Goal: Transaction & Acquisition: Purchase product/service

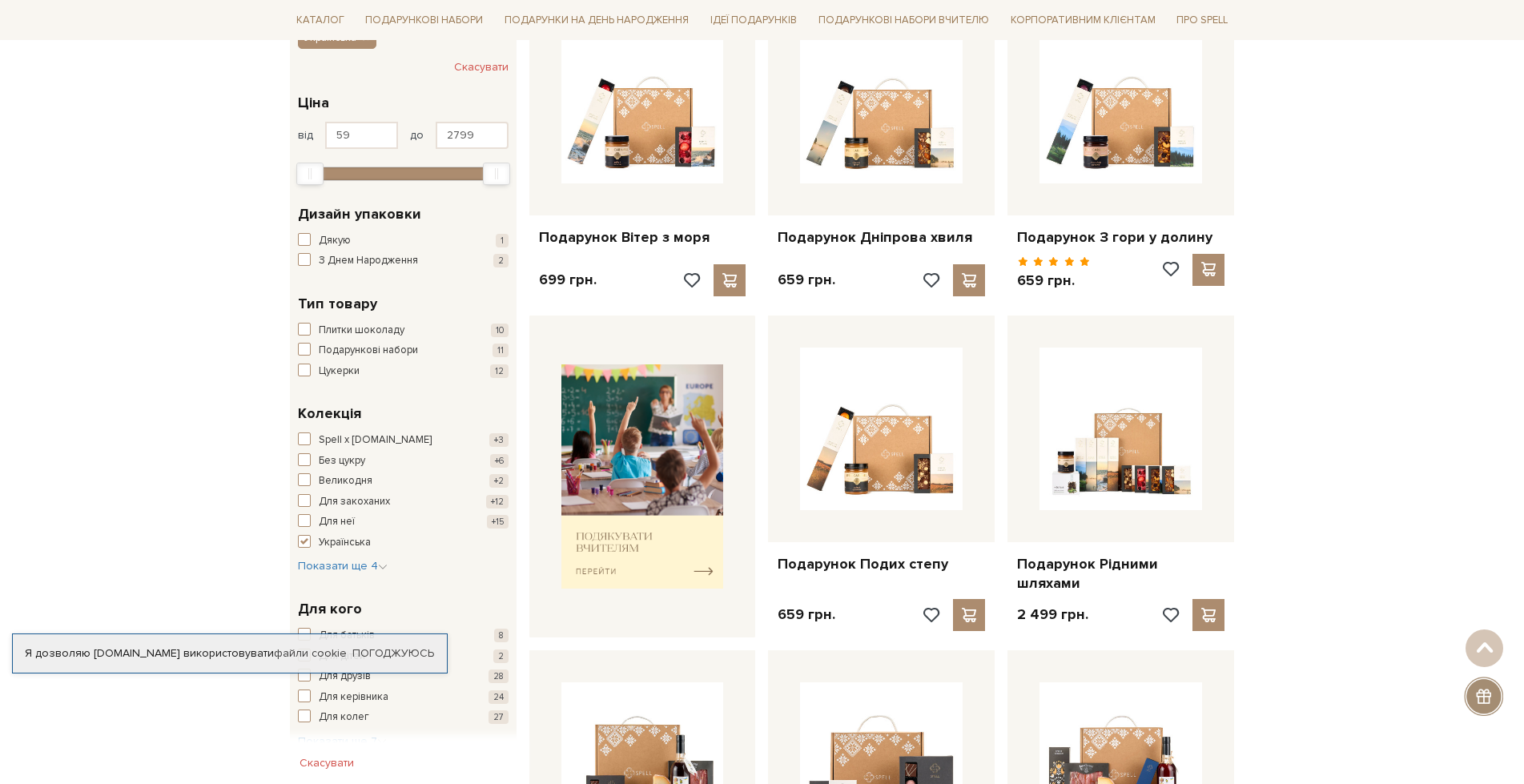
scroll to position [400, 0]
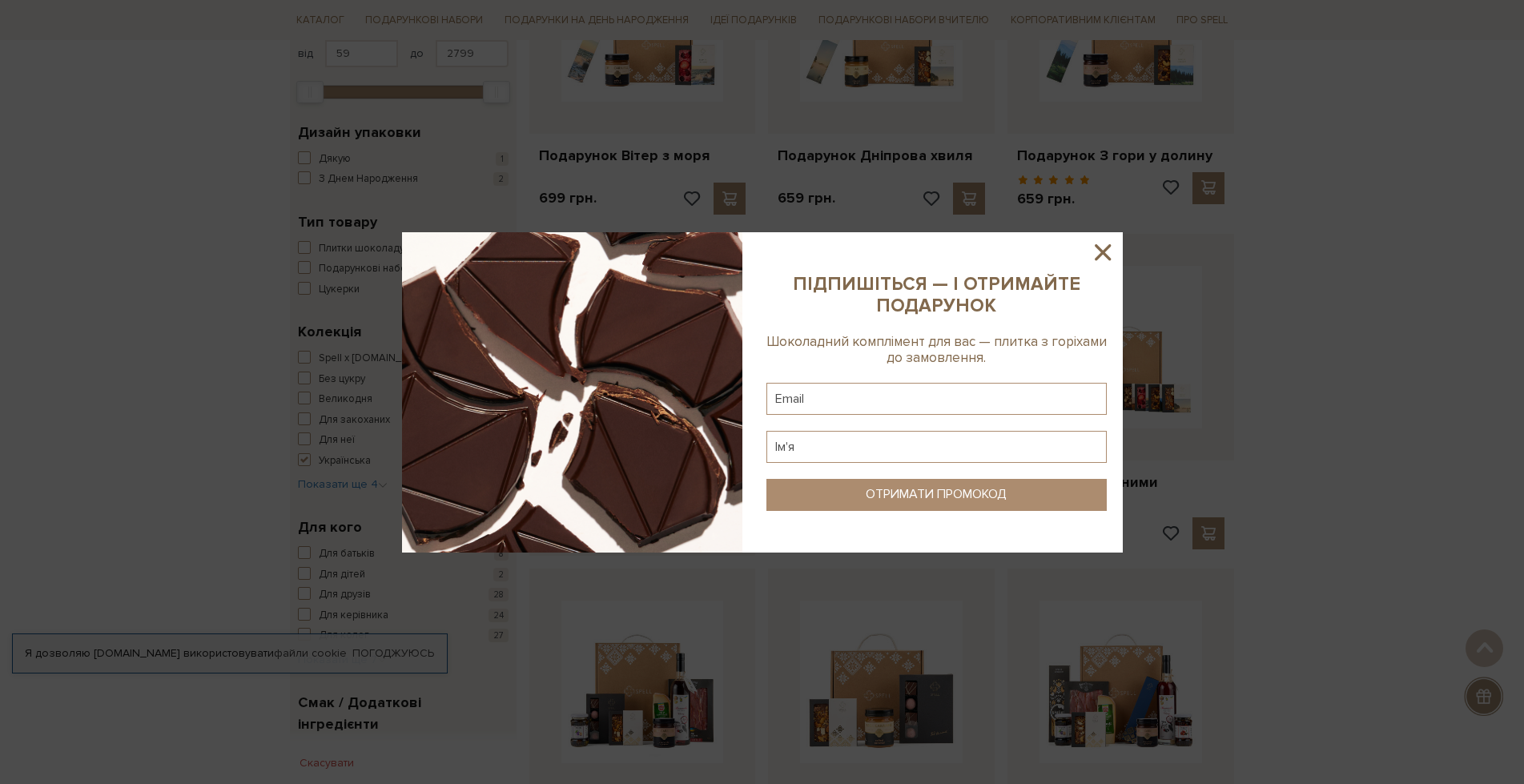
click at [1101, 251] on icon at bounding box center [1103, 252] width 16 height 16
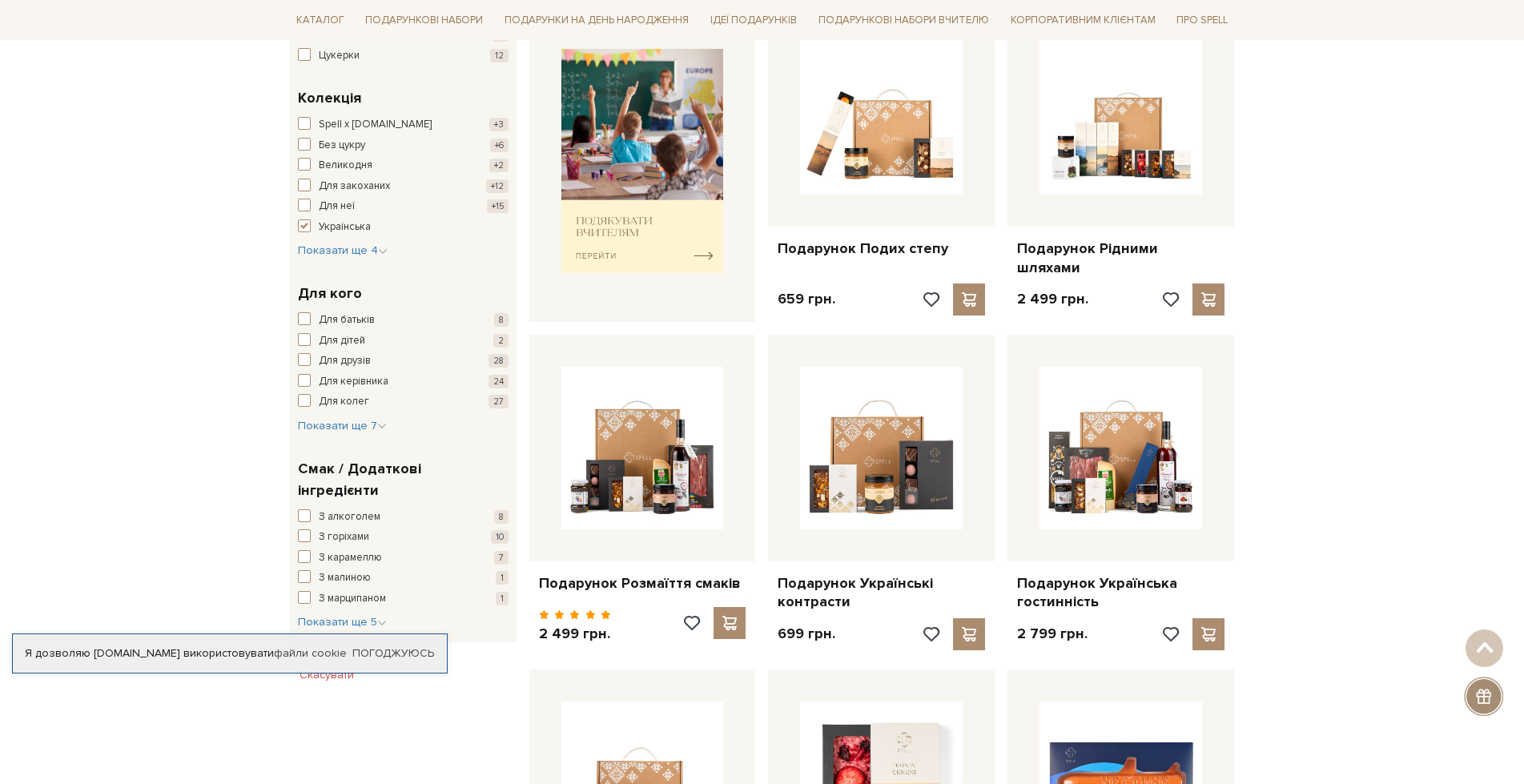
scroll to position [640, 0]
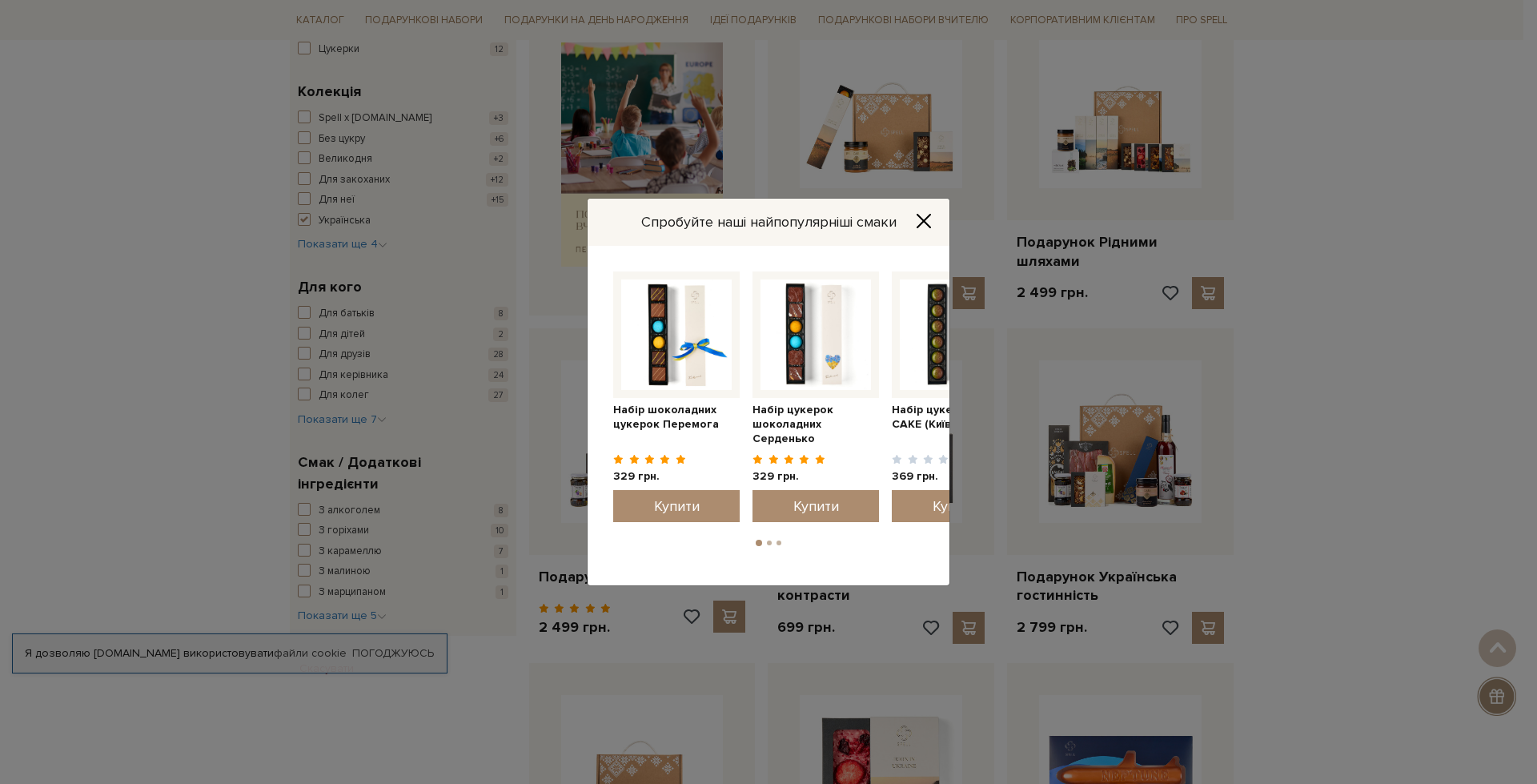
click at [928, 221] on icon "Close" at bounding box center [924, 221] width 16 height 16
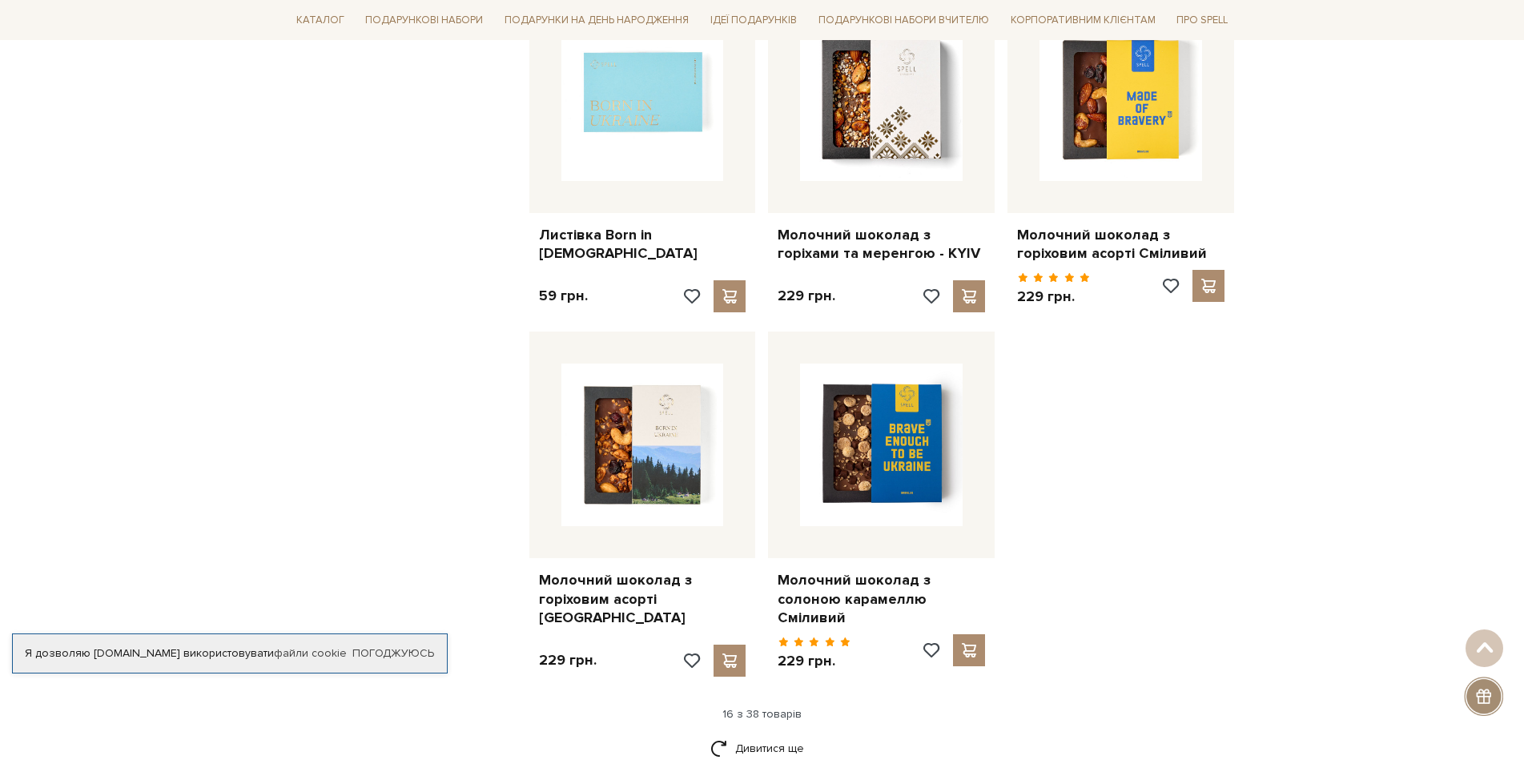
scroll to position [1841, 0]
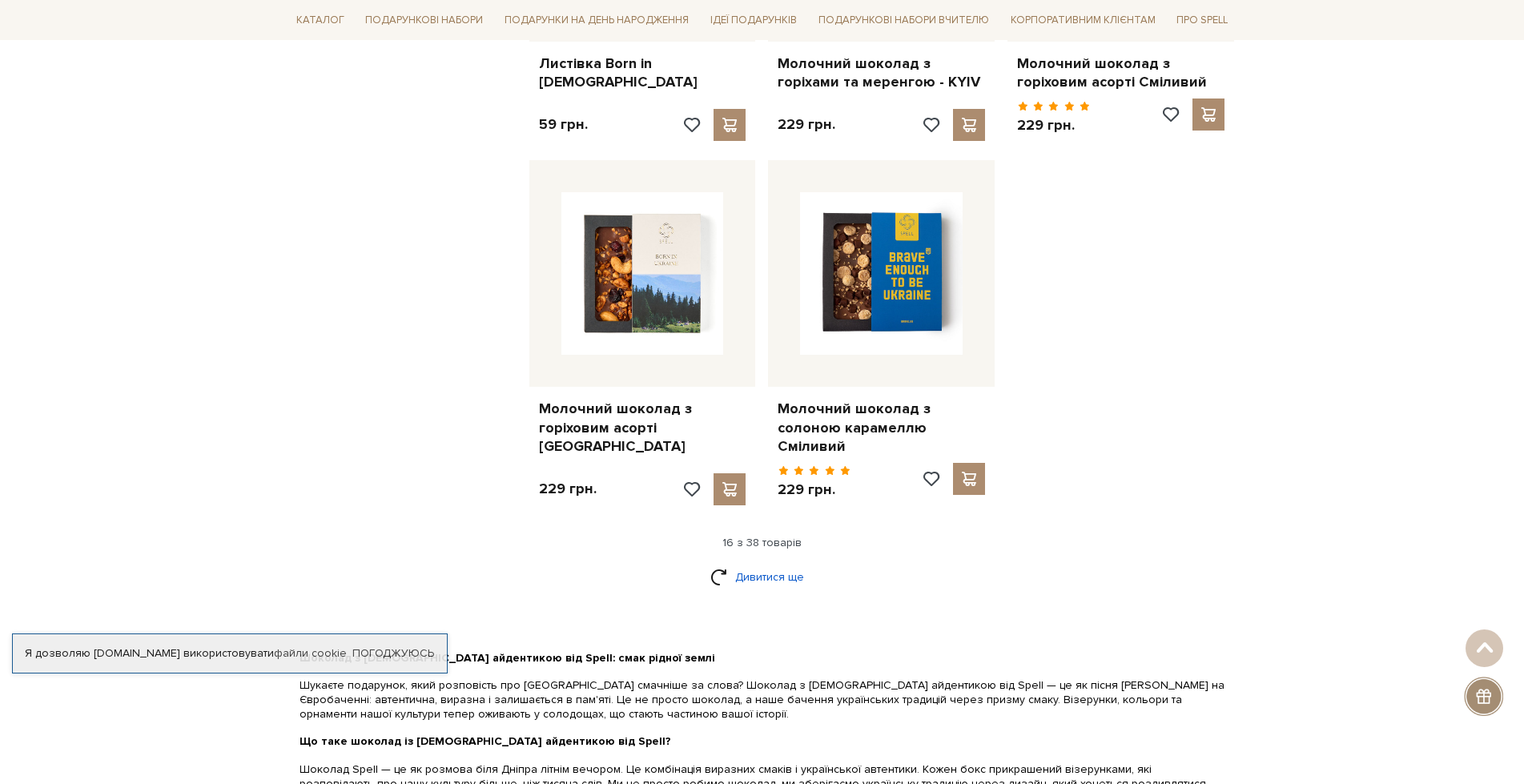
click at [743, 563] on link "Дивитися ще" at bounding box center [762, 576] width 105 height 28
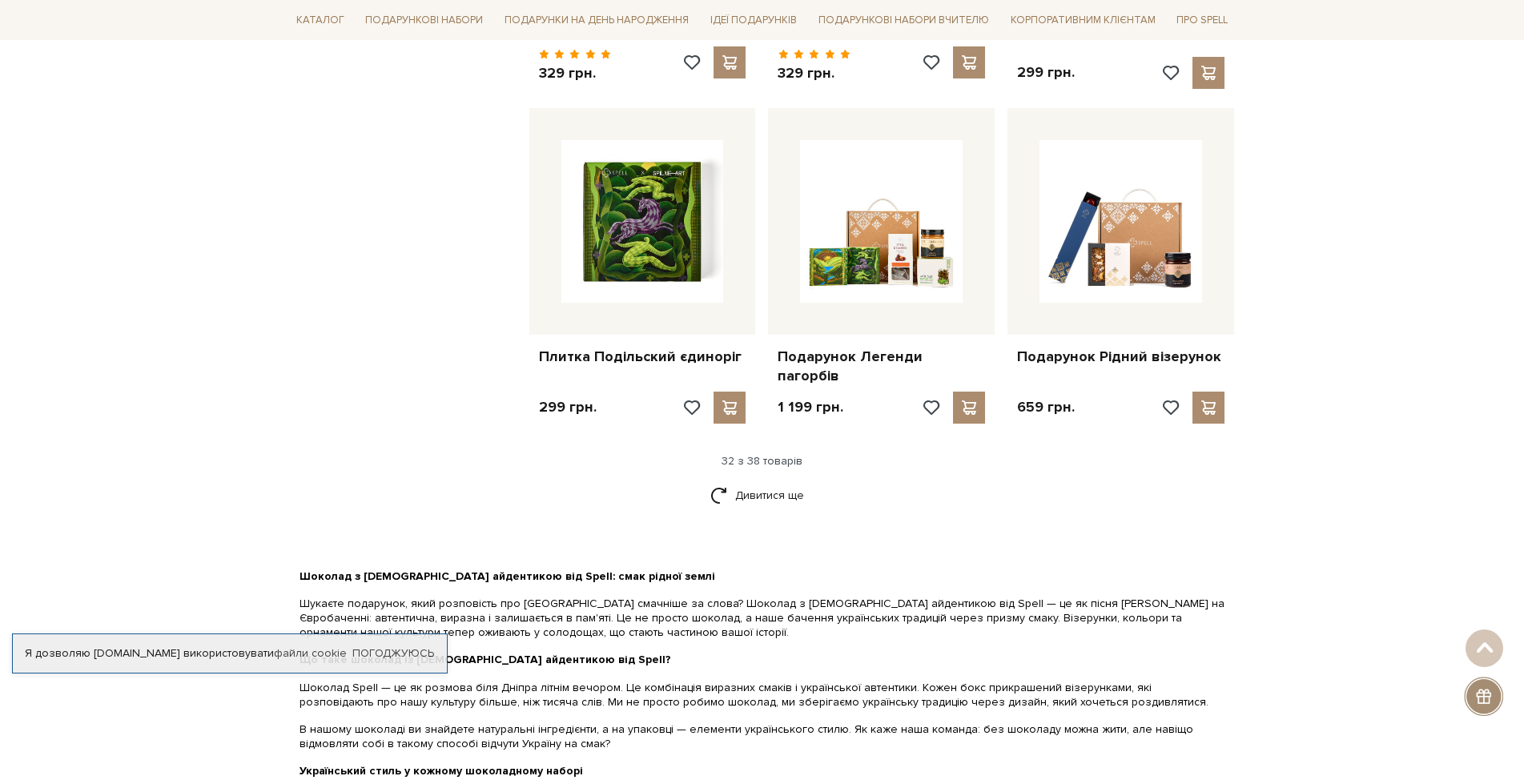
scroll to position [3682, 0]
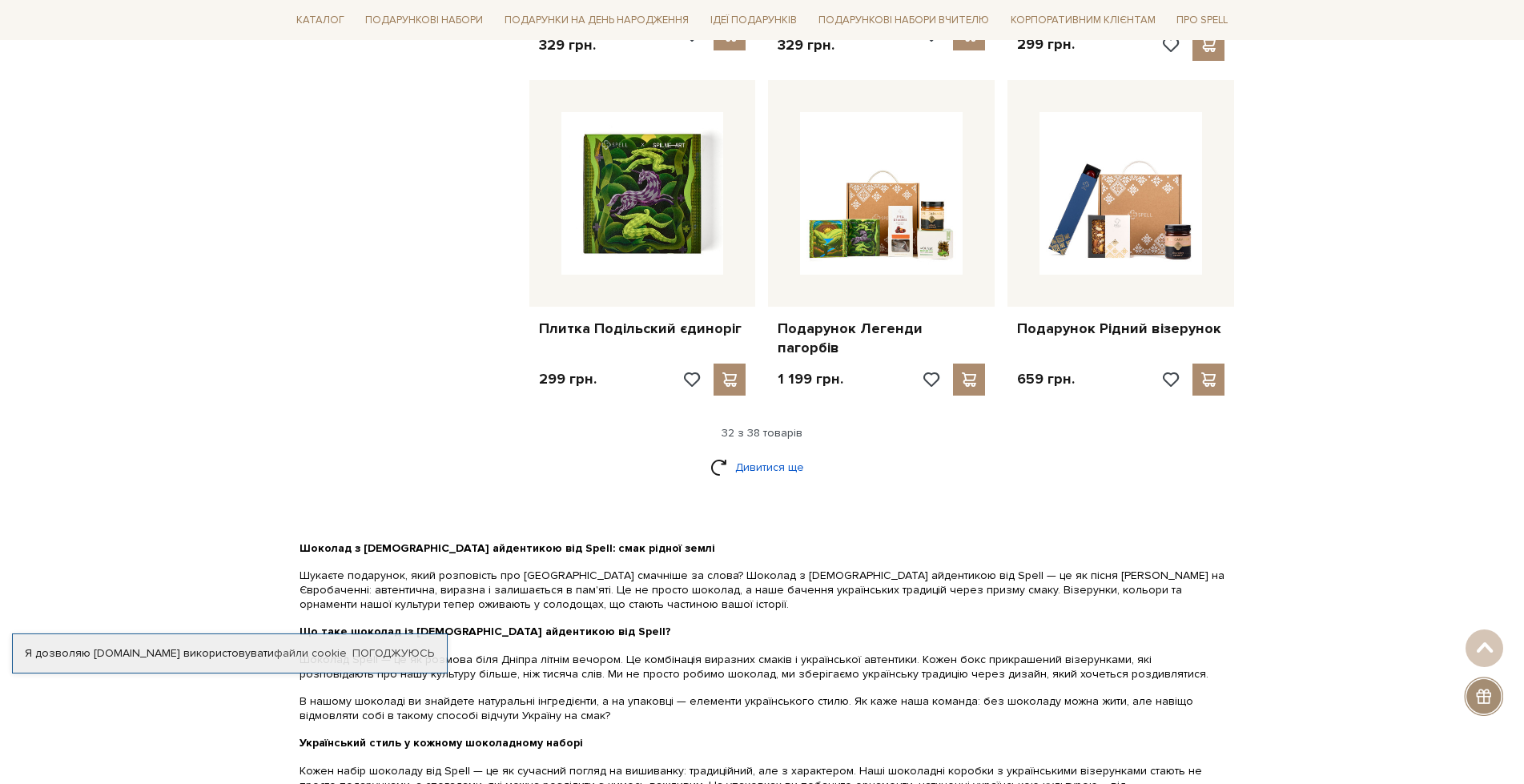
click at [753, 453] on link "Дивитися ще" at bounding box center [762, 466] width 105 height 28
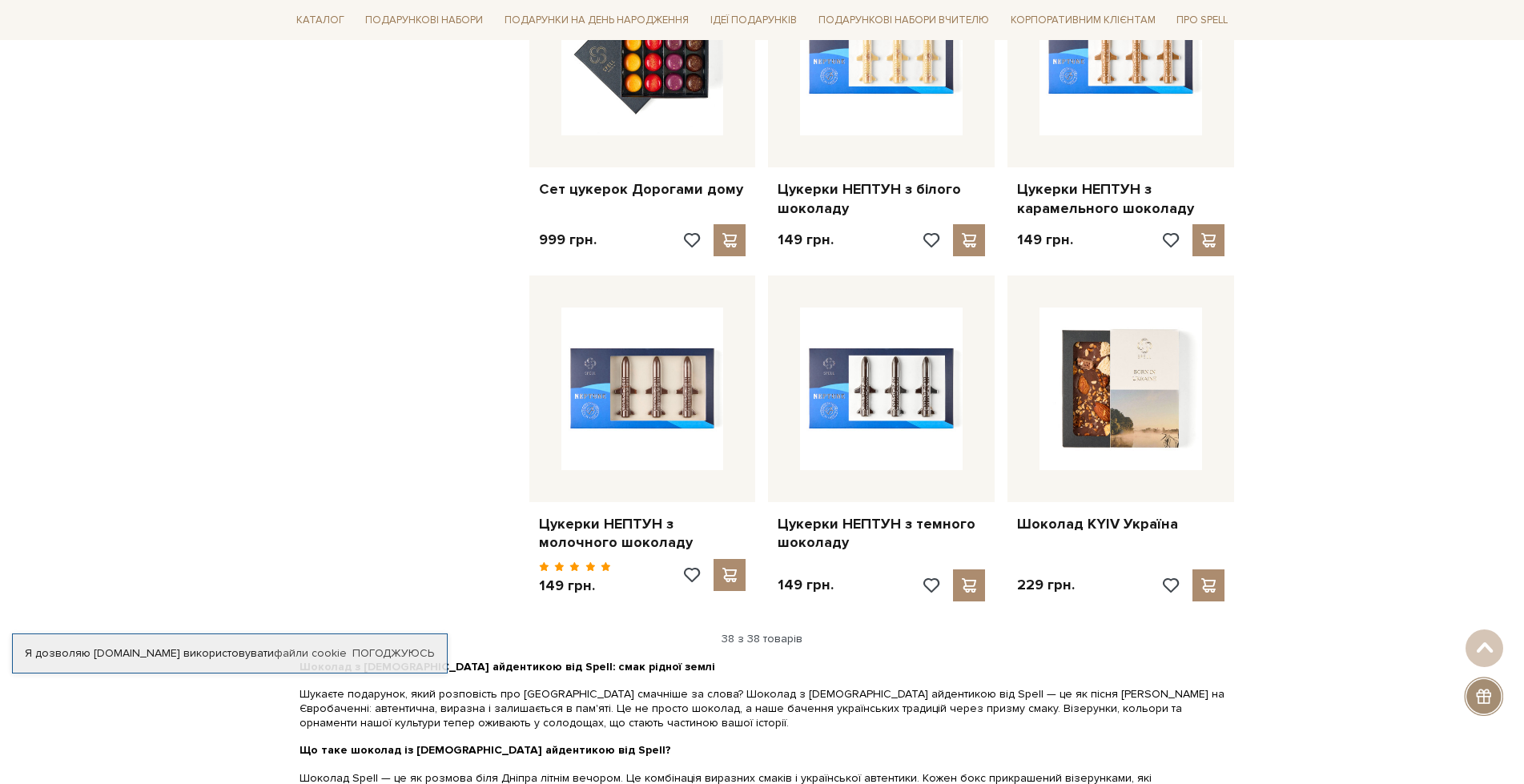
scroll to position [4163, 0]
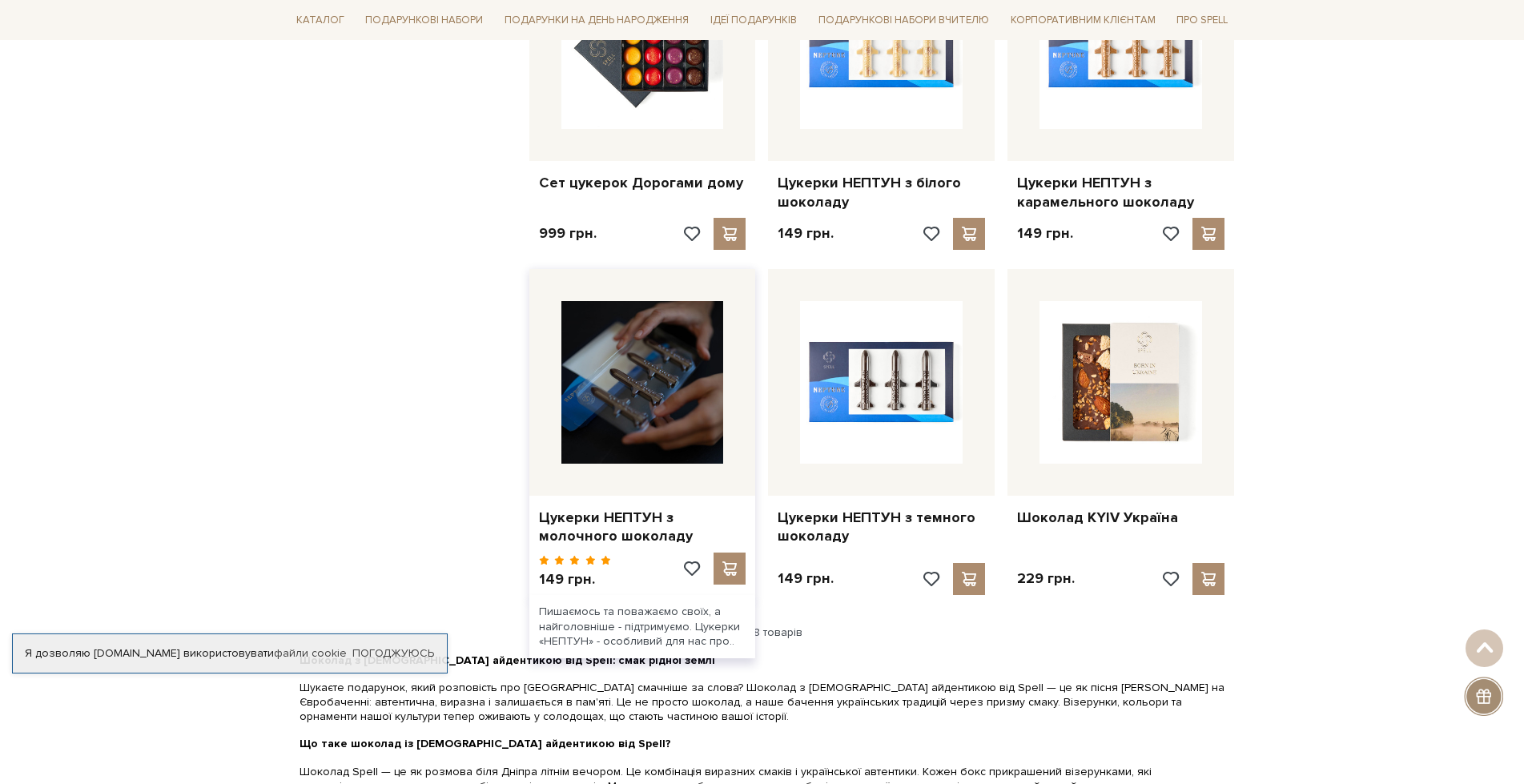
click at [662, 338] on img at bounding box center [642, 382] width 163 height 163
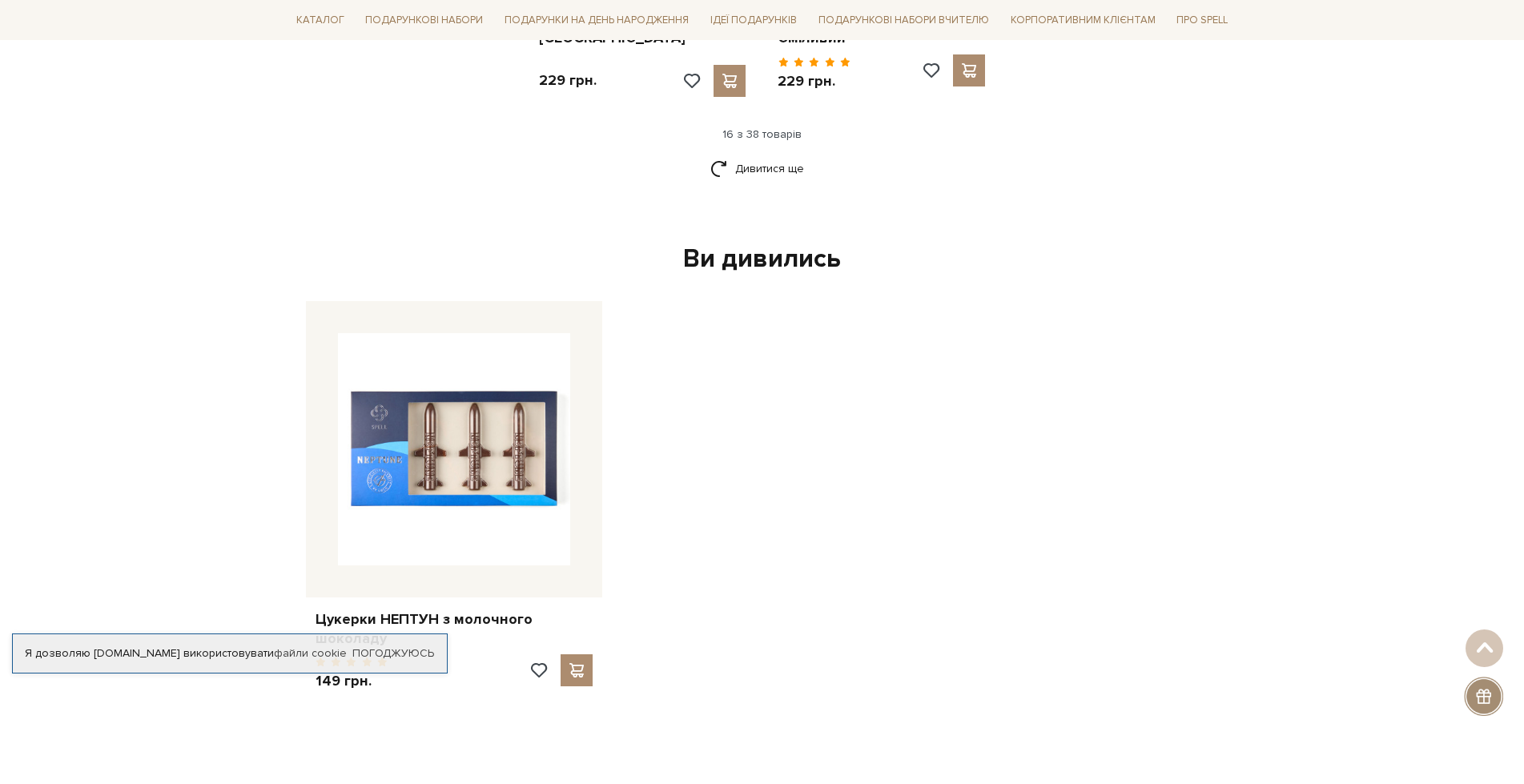
scroll to position [2081, 0]
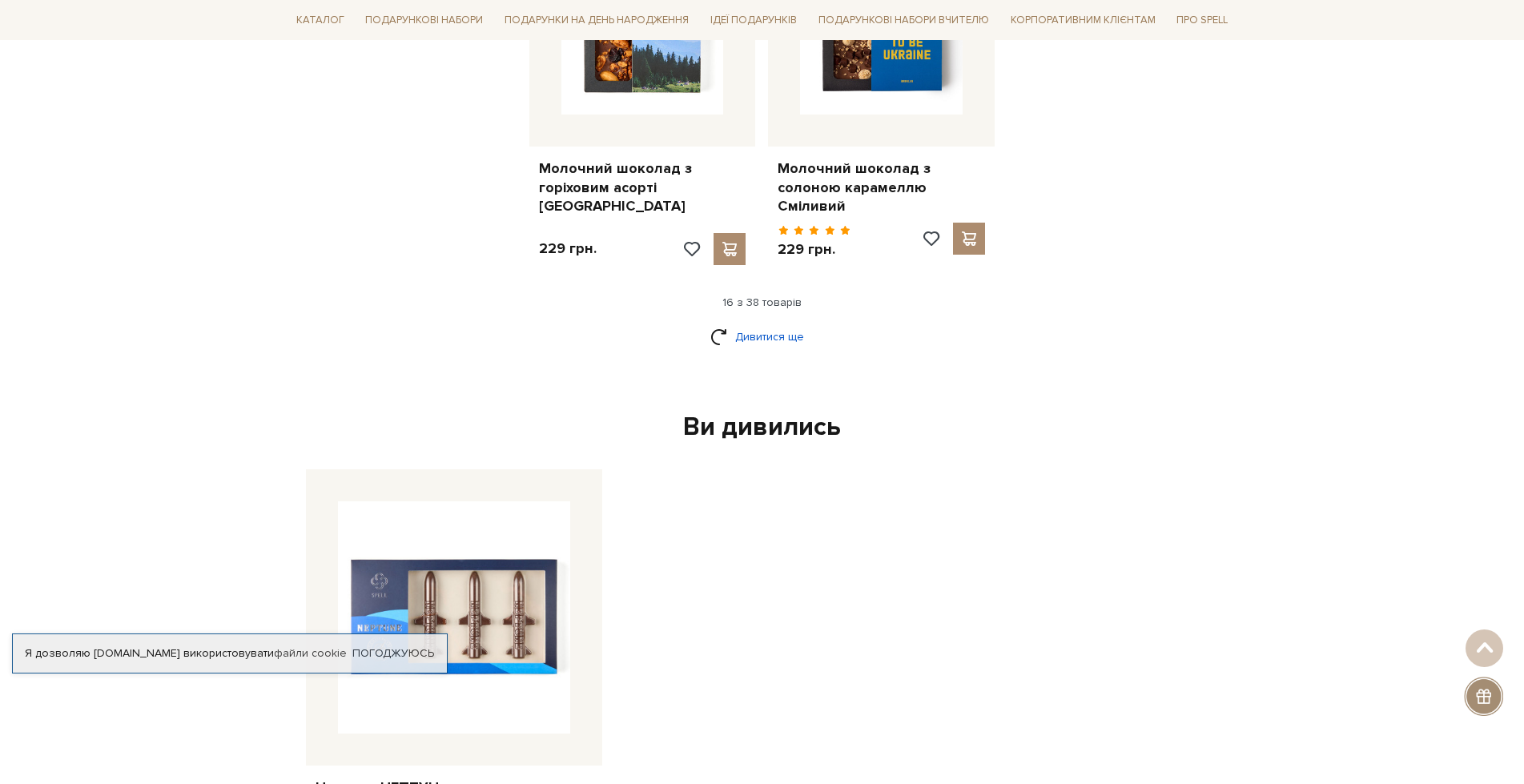
click at [745, 322] on link "Дивитися ще" at bounding box center [762, 336] width 105 height 28
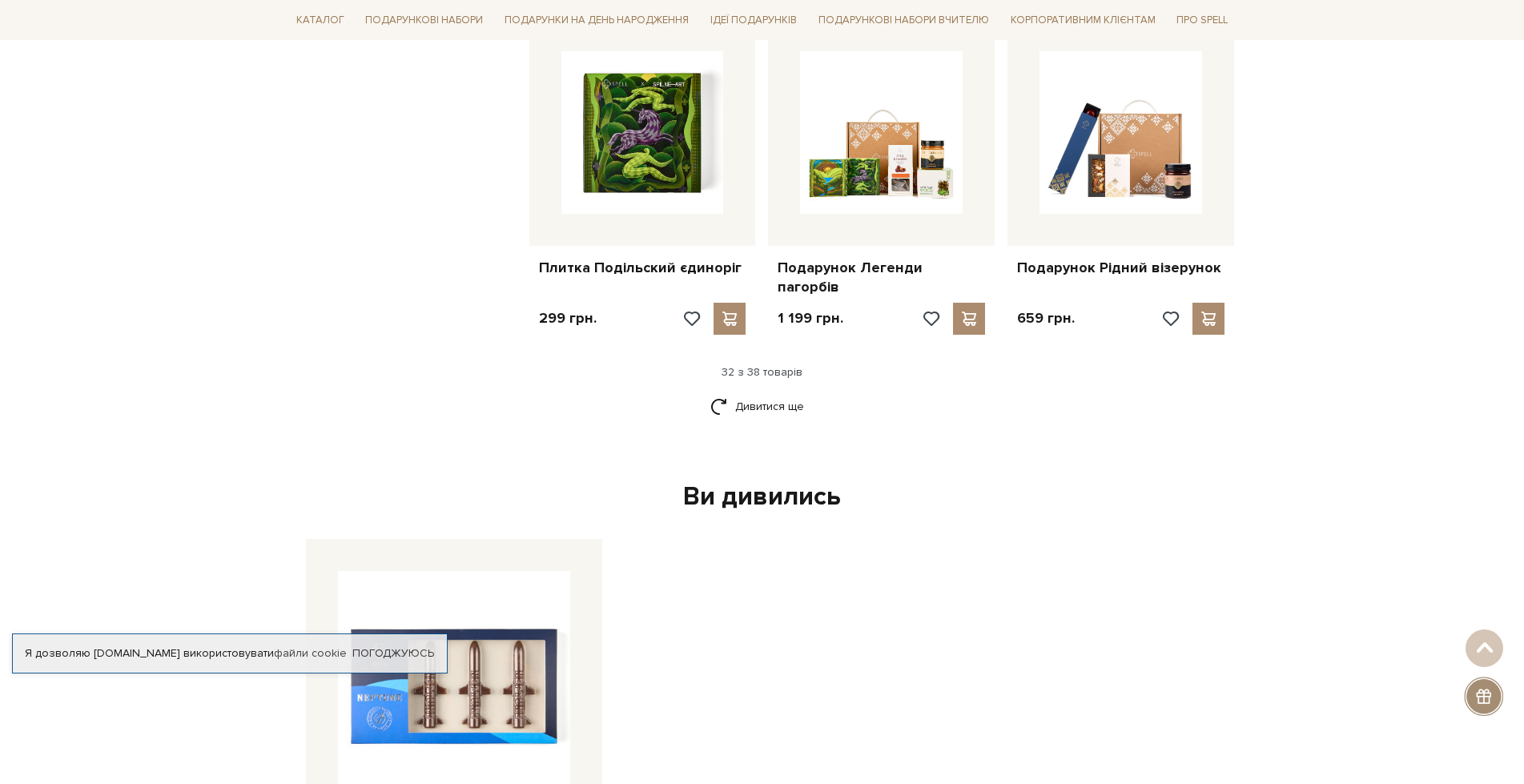
scroll to position [4003, 0]
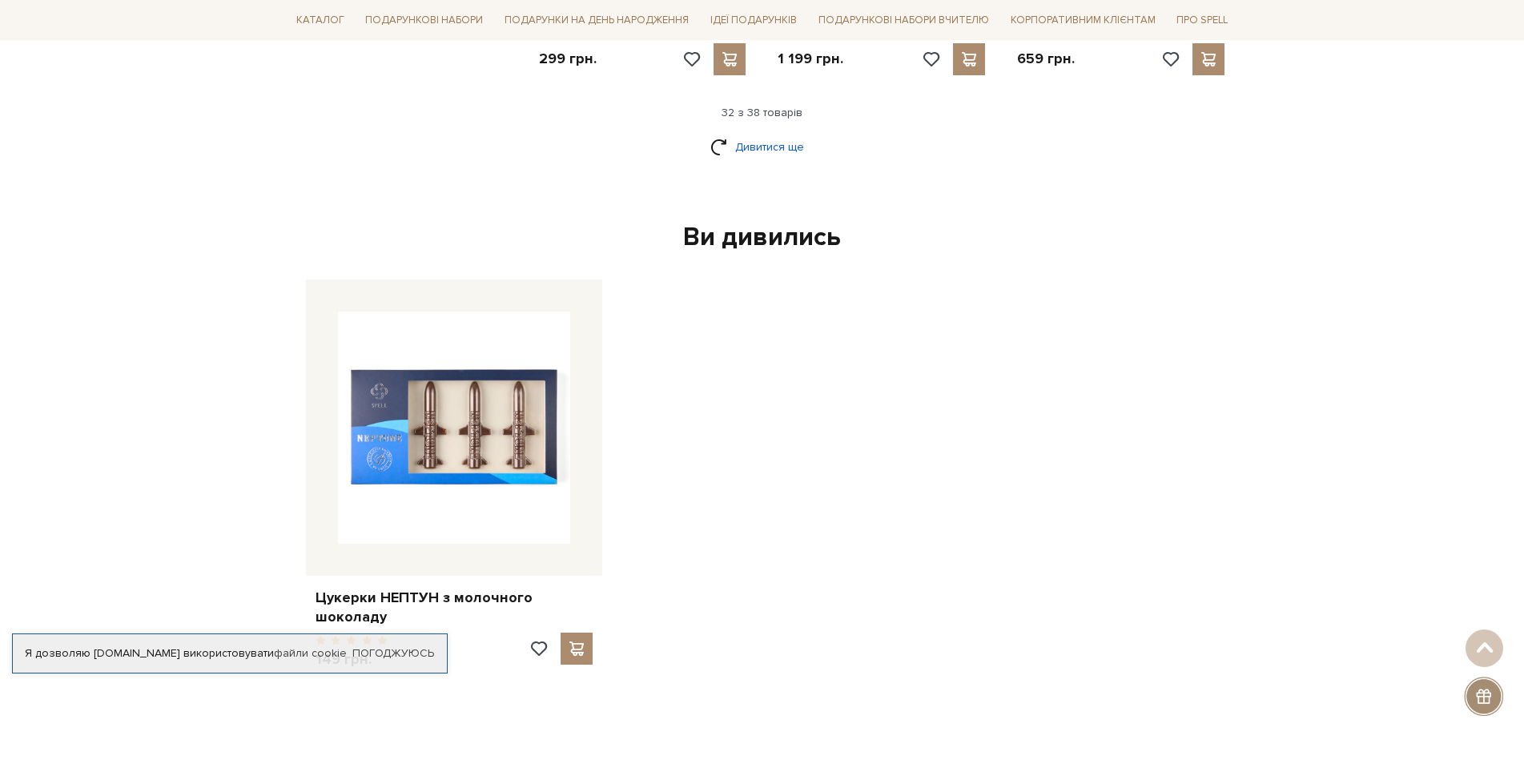
click at [770, 133] on link "Дивитися ще" at bounding box center [762, 146] width 105 height 28
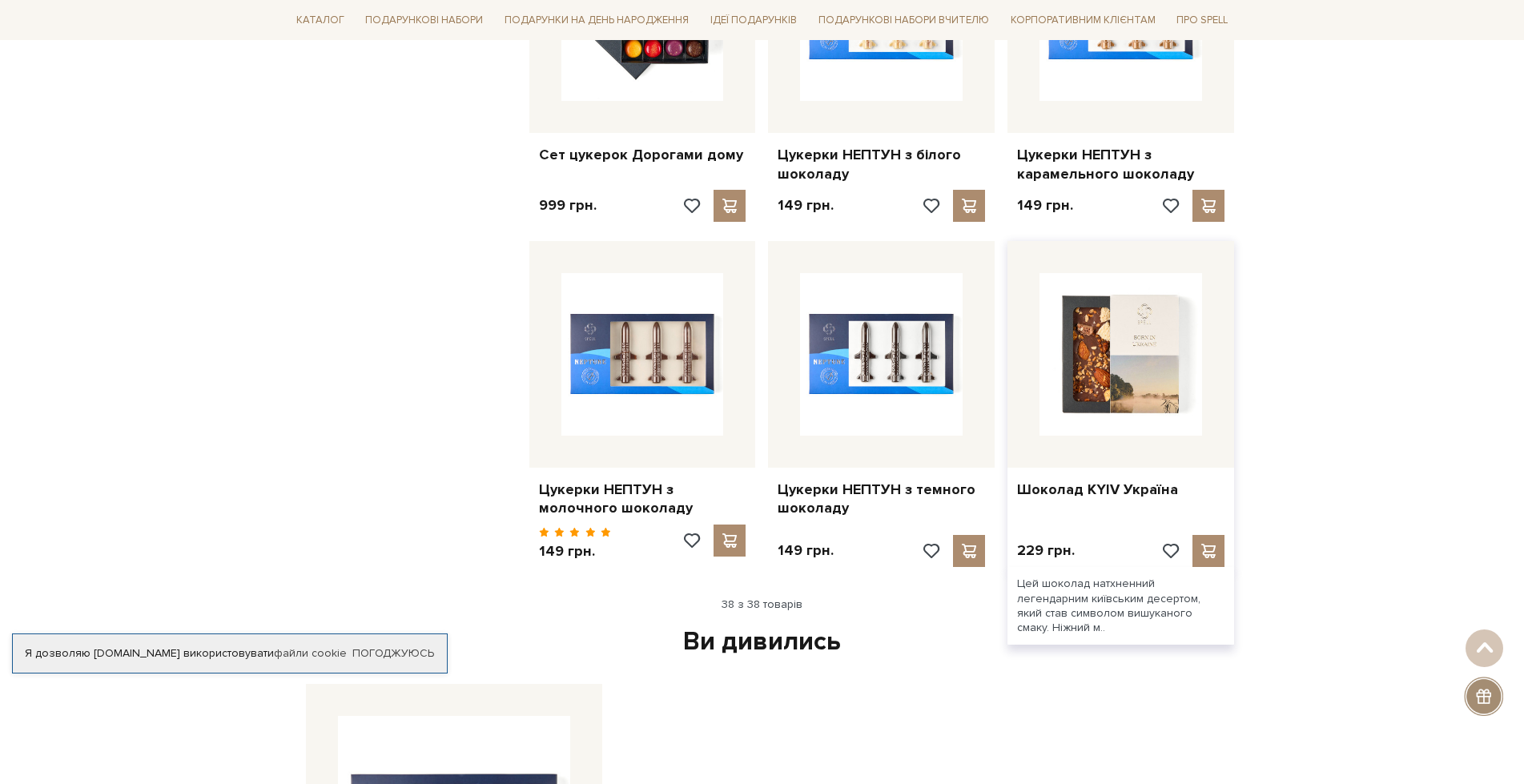
scroll to position [4163, 0]
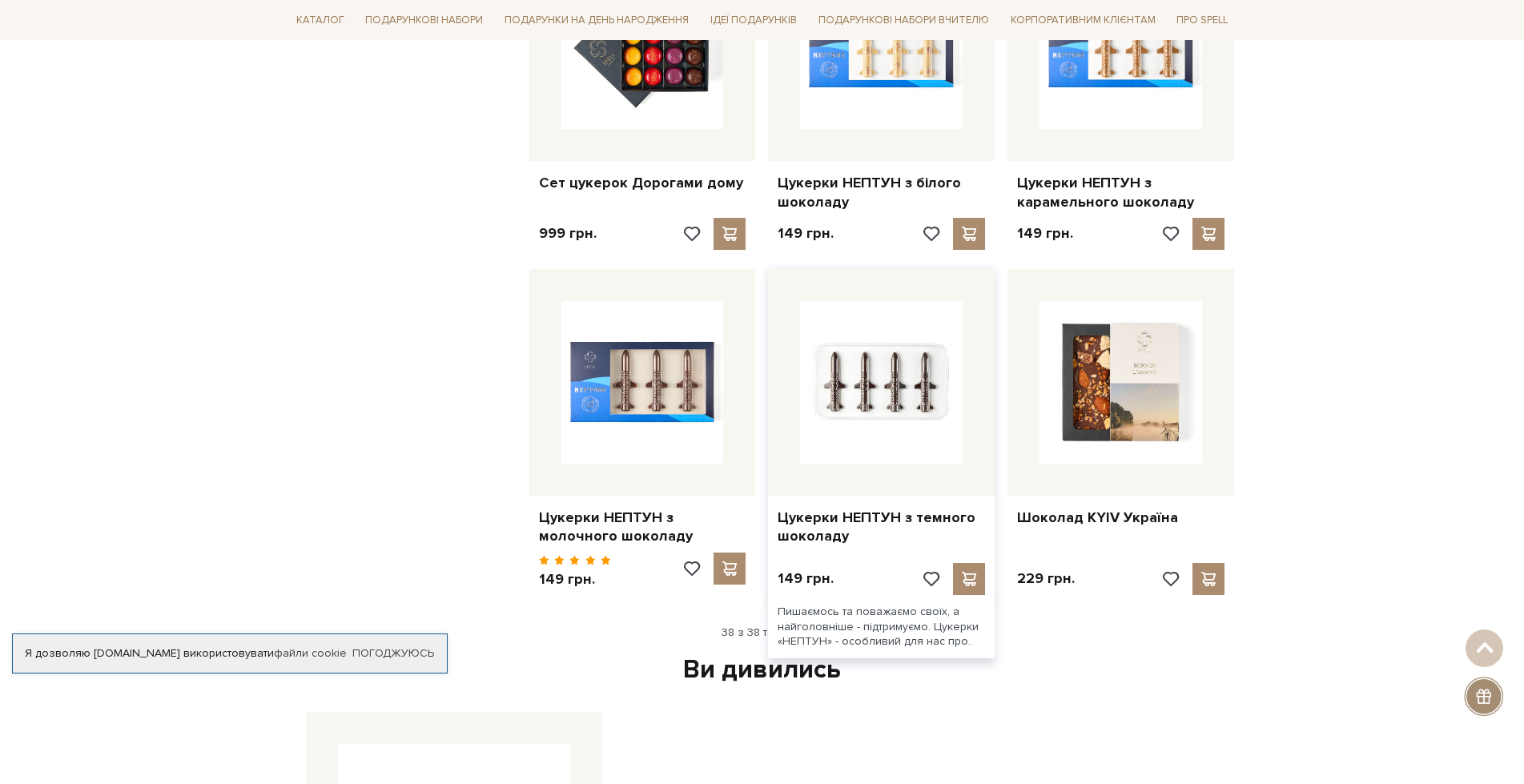
click at [920, 332] on img at bounding box center [882, 382] width 163 height 163
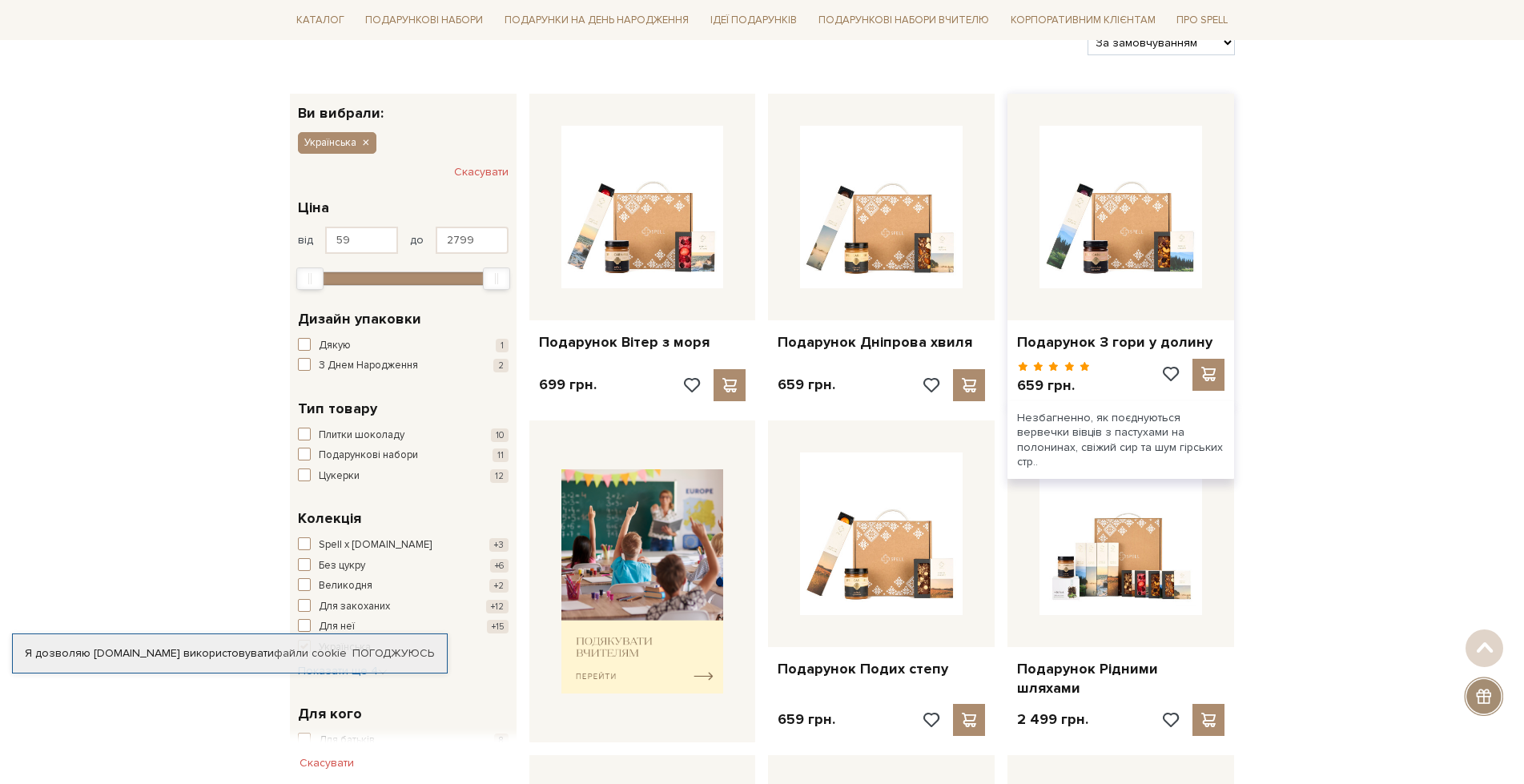
scroll to position [240, 0]
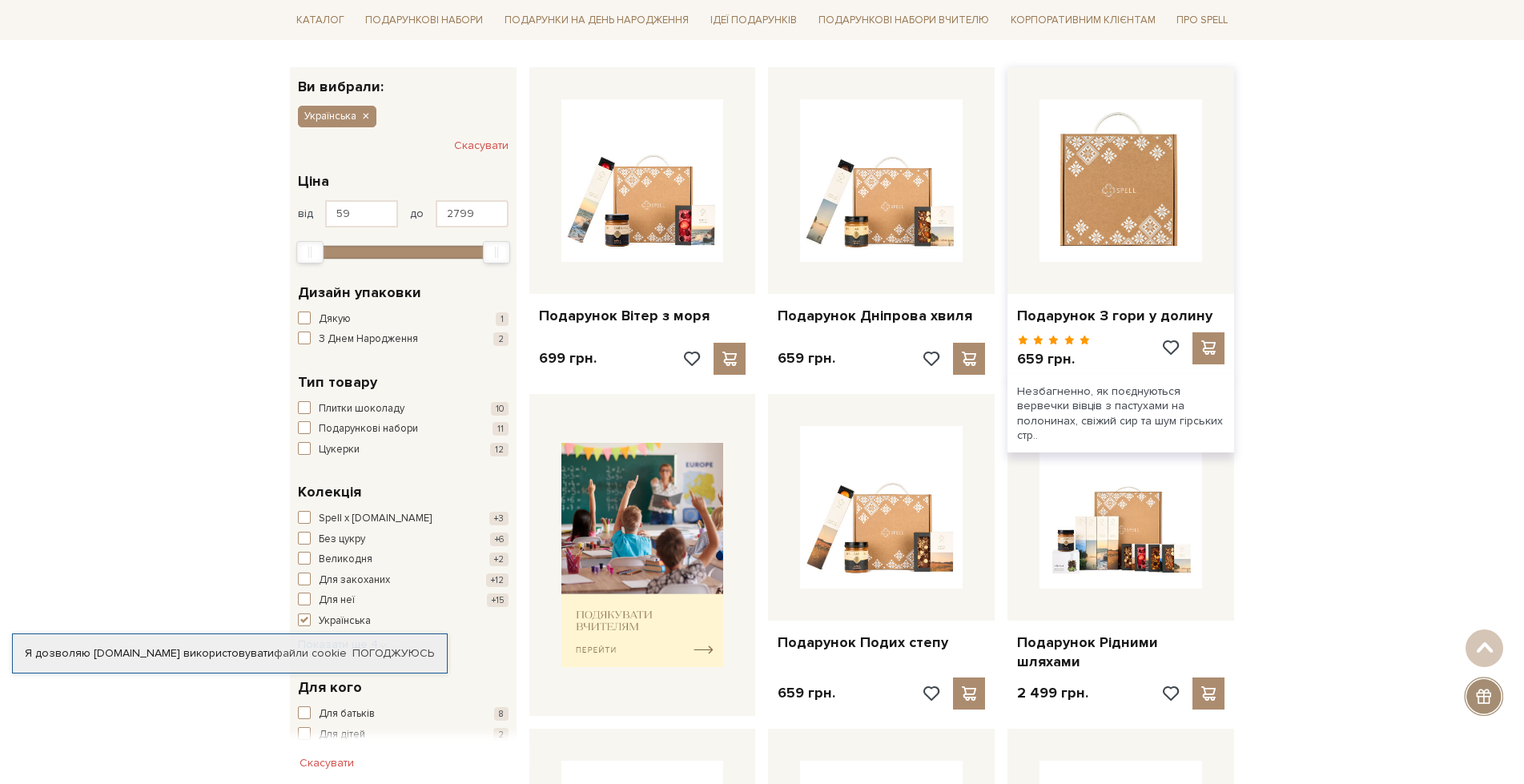
click at [1151, 239] on img at bounding box center [1121, 180] width 163 height 163
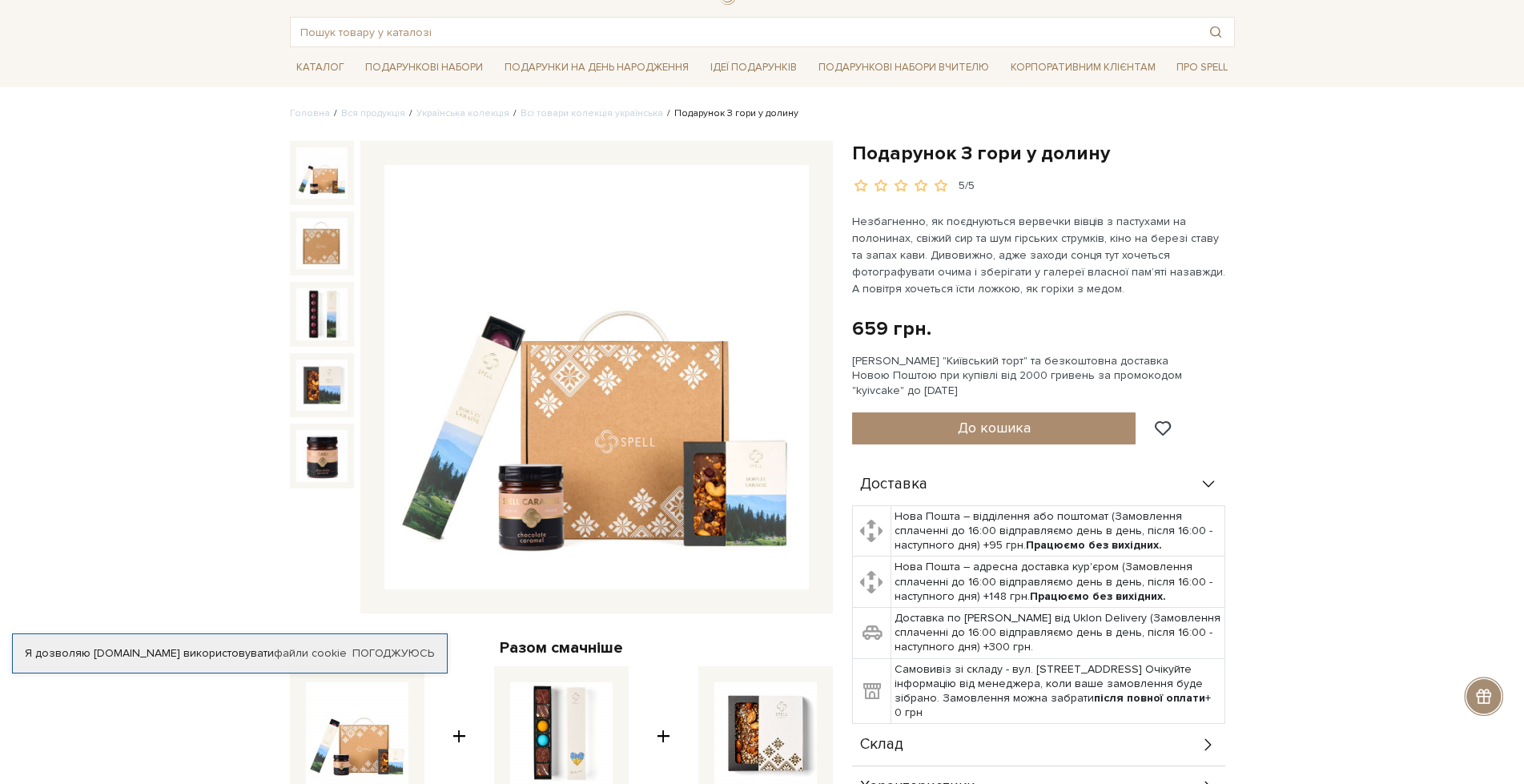
scroll to position [321, 0]
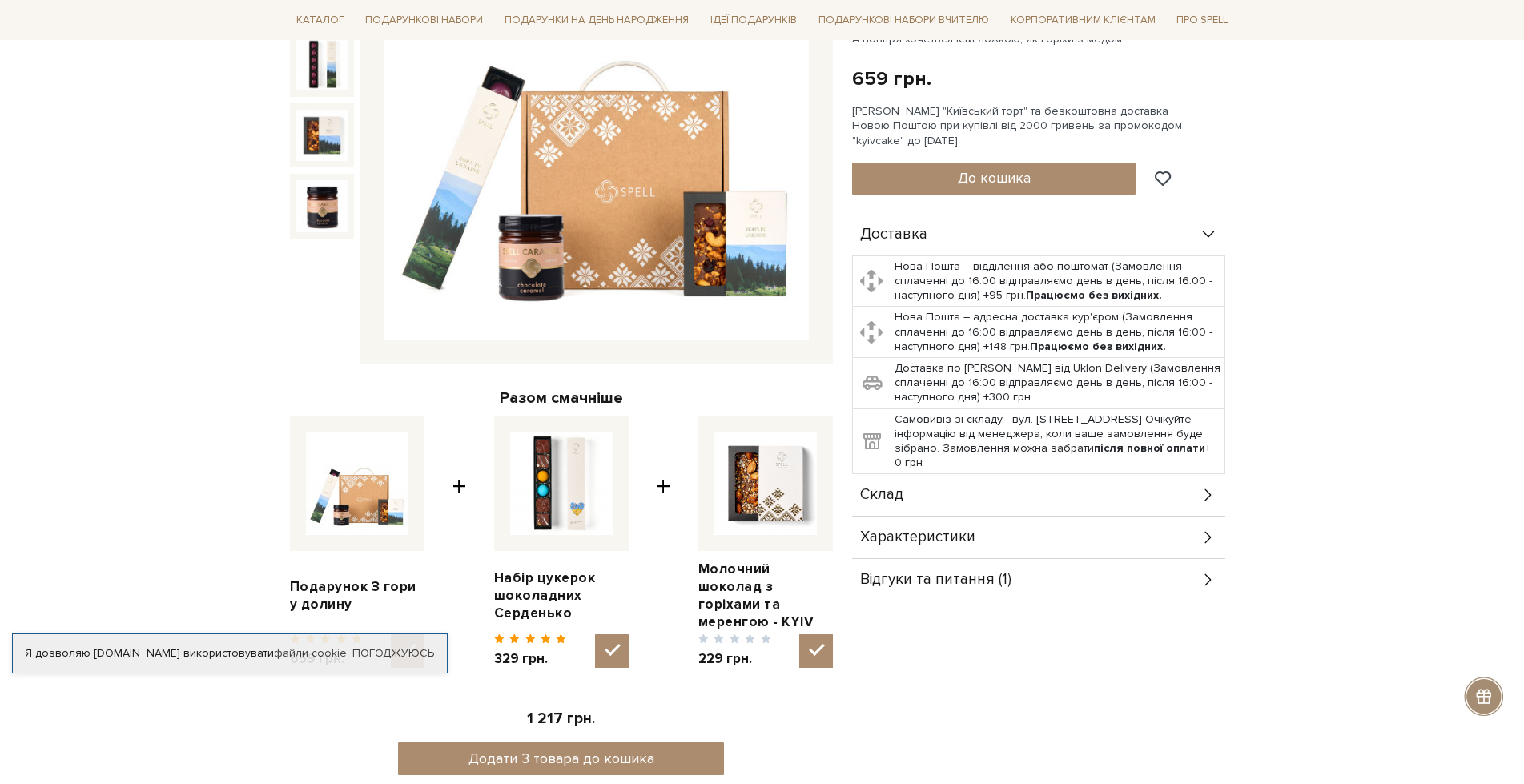
click at [1209, 488] on icon at bounding box center [1209, 495] width 18 height 18
